Goal: Information Seeking & Learning: Understand process/instructions

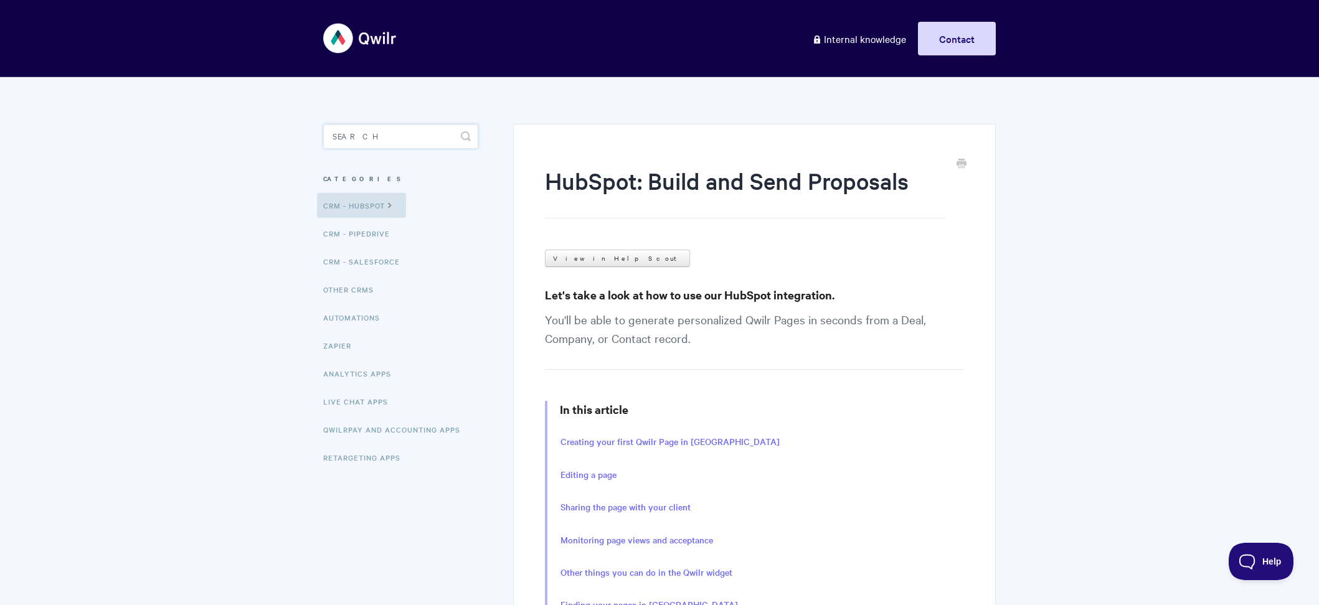
click at [422, 133] on input "Search" at bounding box center [400, 136] width 155 height 25
paste input "Adding A Recurring Price To A Quote"
type input "Adding A Recurring Price To A Quote"
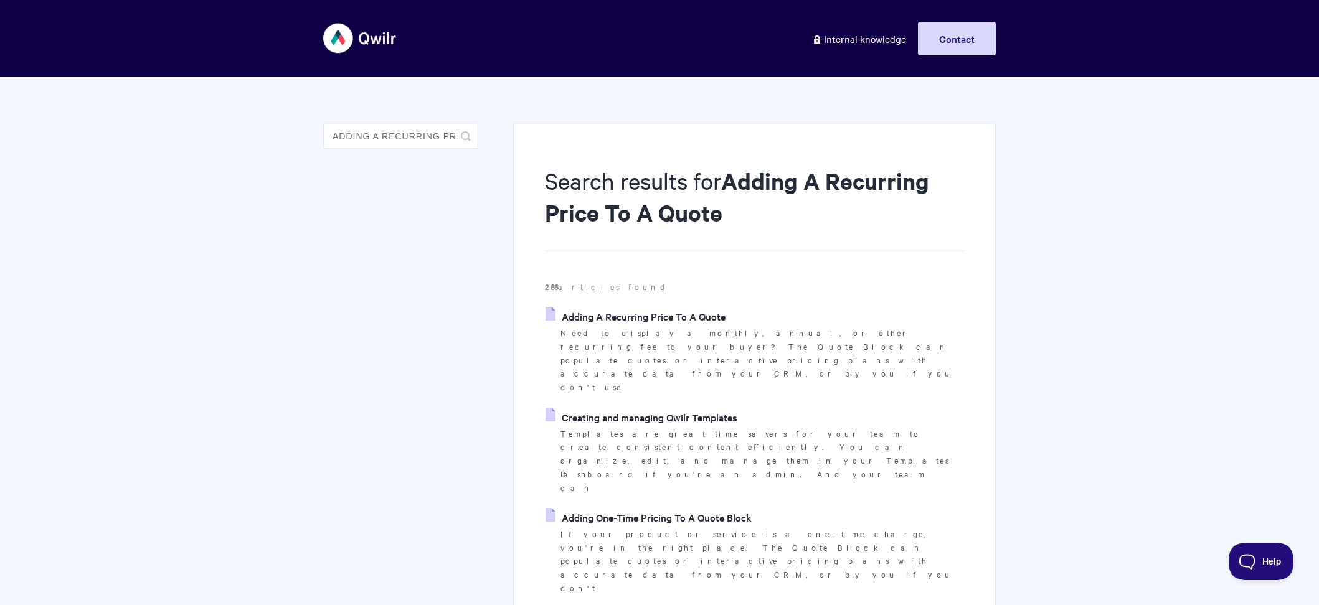
click at [667, 313] on link "Adding A Recurring Price To A Quote" at bounding box center [636, 316] width 180 height 19
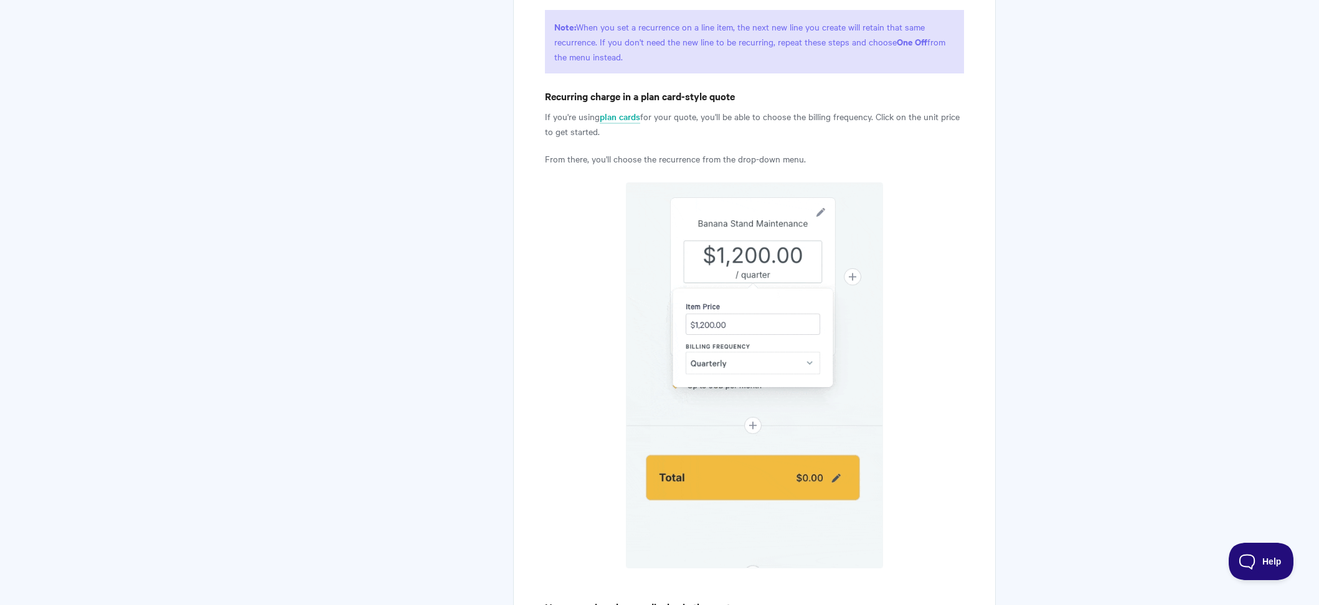
scroll to position [1591, 0]
